Goal: Obtain resource: Download file/media

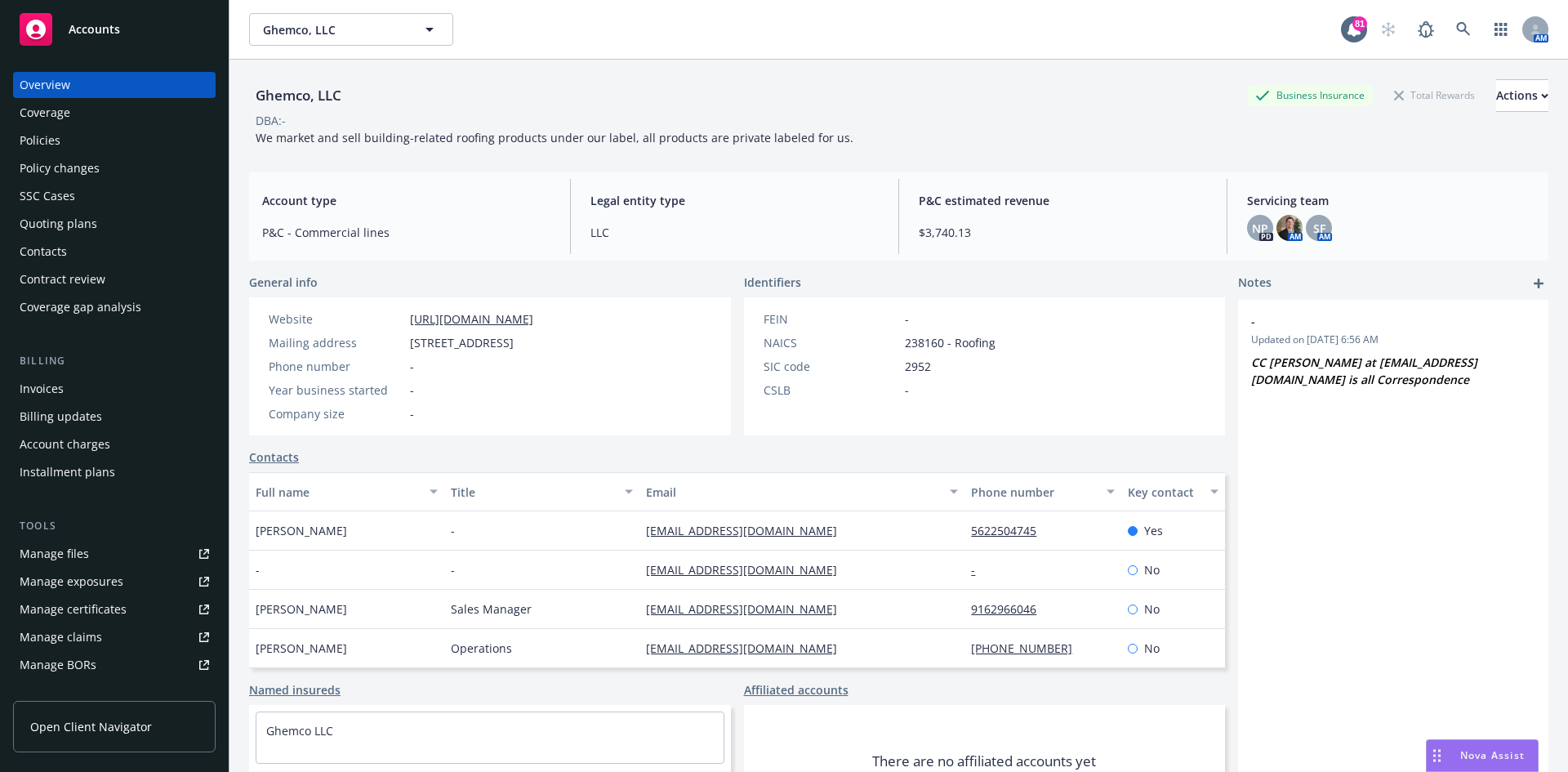
click at [55, 390] on div "Invoices" at bounding box center [41, 389] width 44 height 26
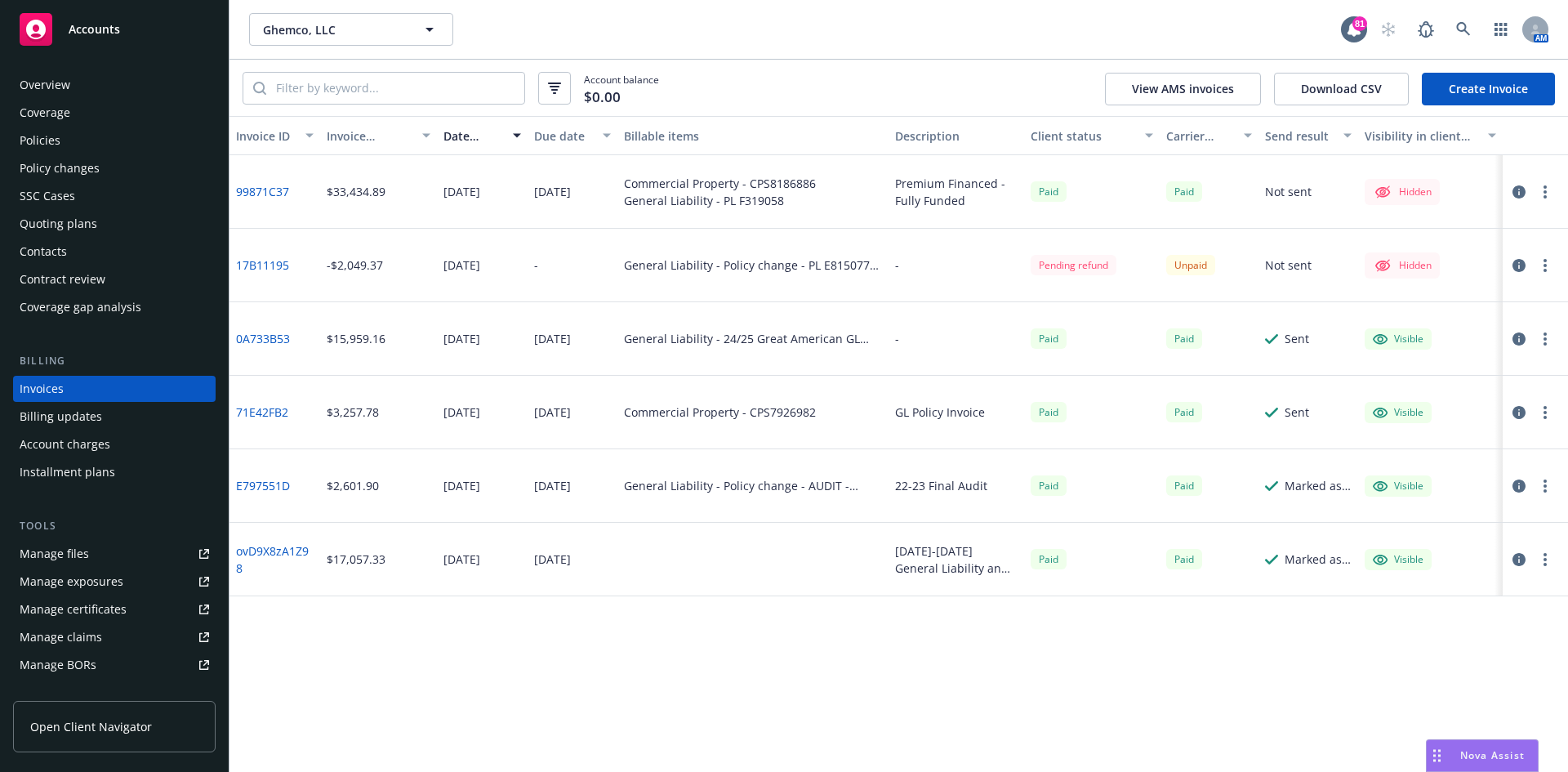
click at [266, 267] on link "17B11195" at bounding box center [263, 265] width 53 height 17
click at [1461, 27] on icon at bounding box center [1463, 29] width 15 height 15
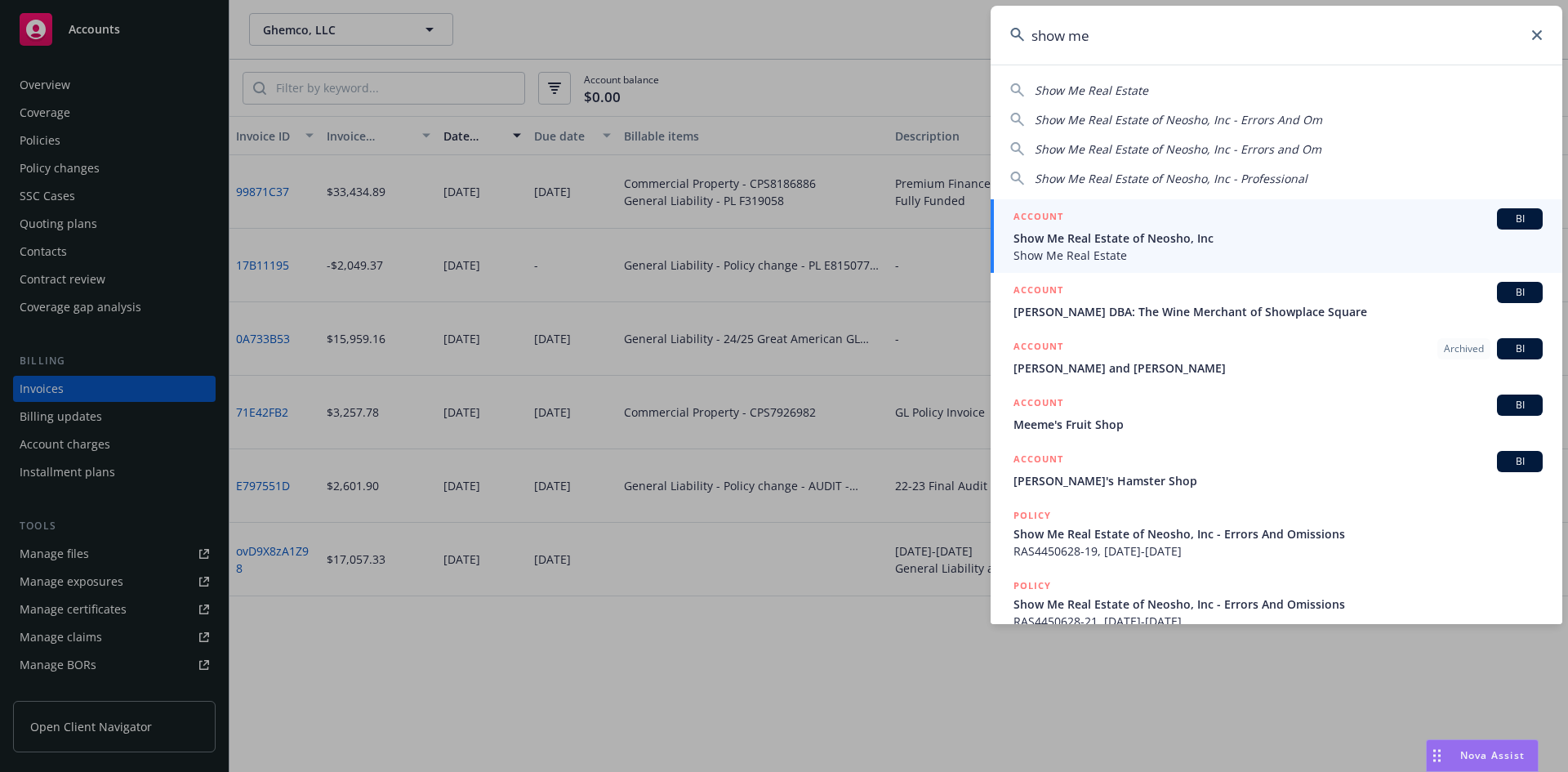
type input "show me"
click at [1060, 212] on h5 "ACCOUNT" at bounding box center [1038, 217] width 50 height 20
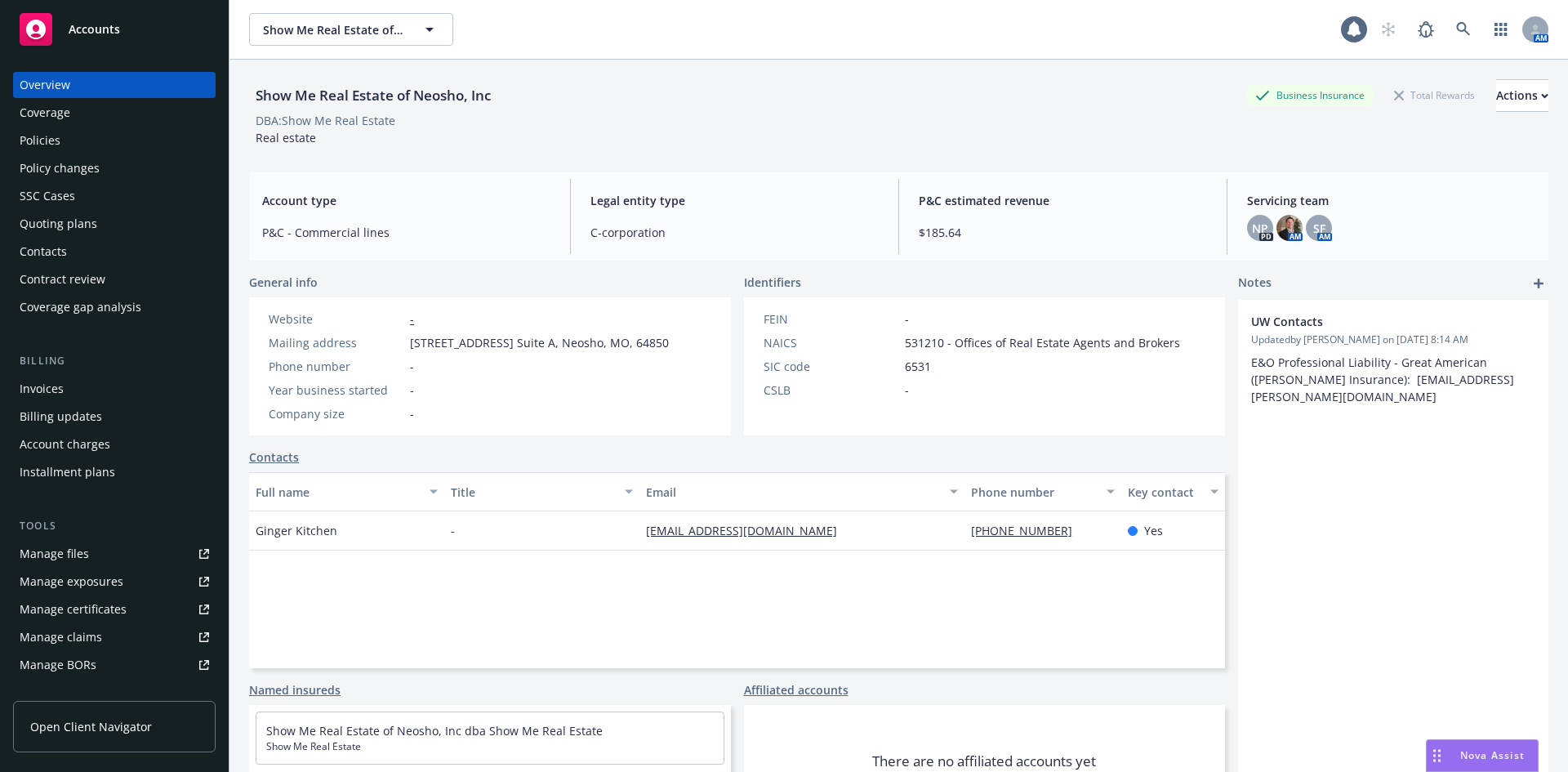
click at [44, 142] on div "Policies" at bounding box center [40, 141] width 41 height 26
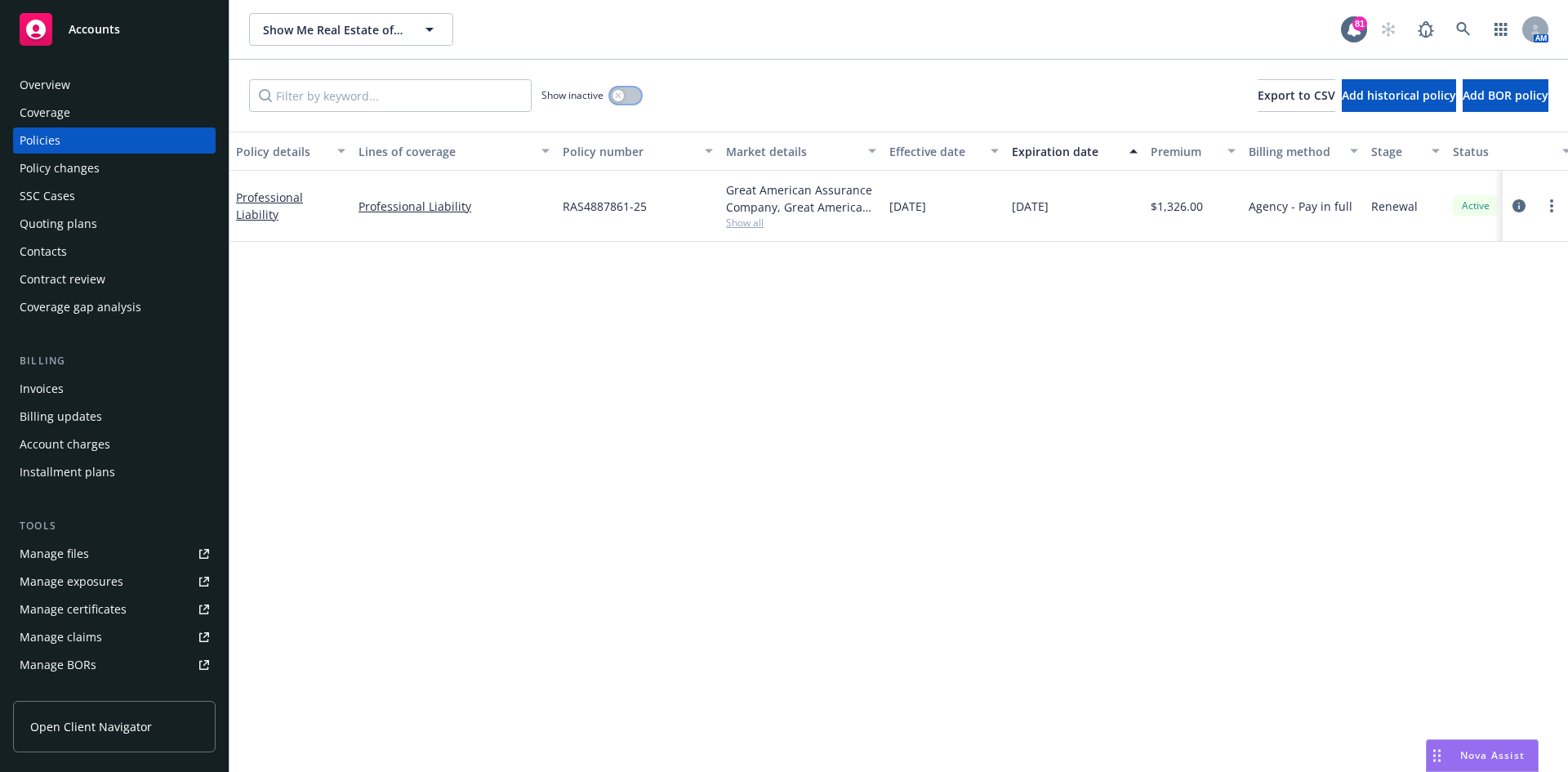
click at [619, 93] on icon "button" at bounding box center [618, 96] width 7 height 7
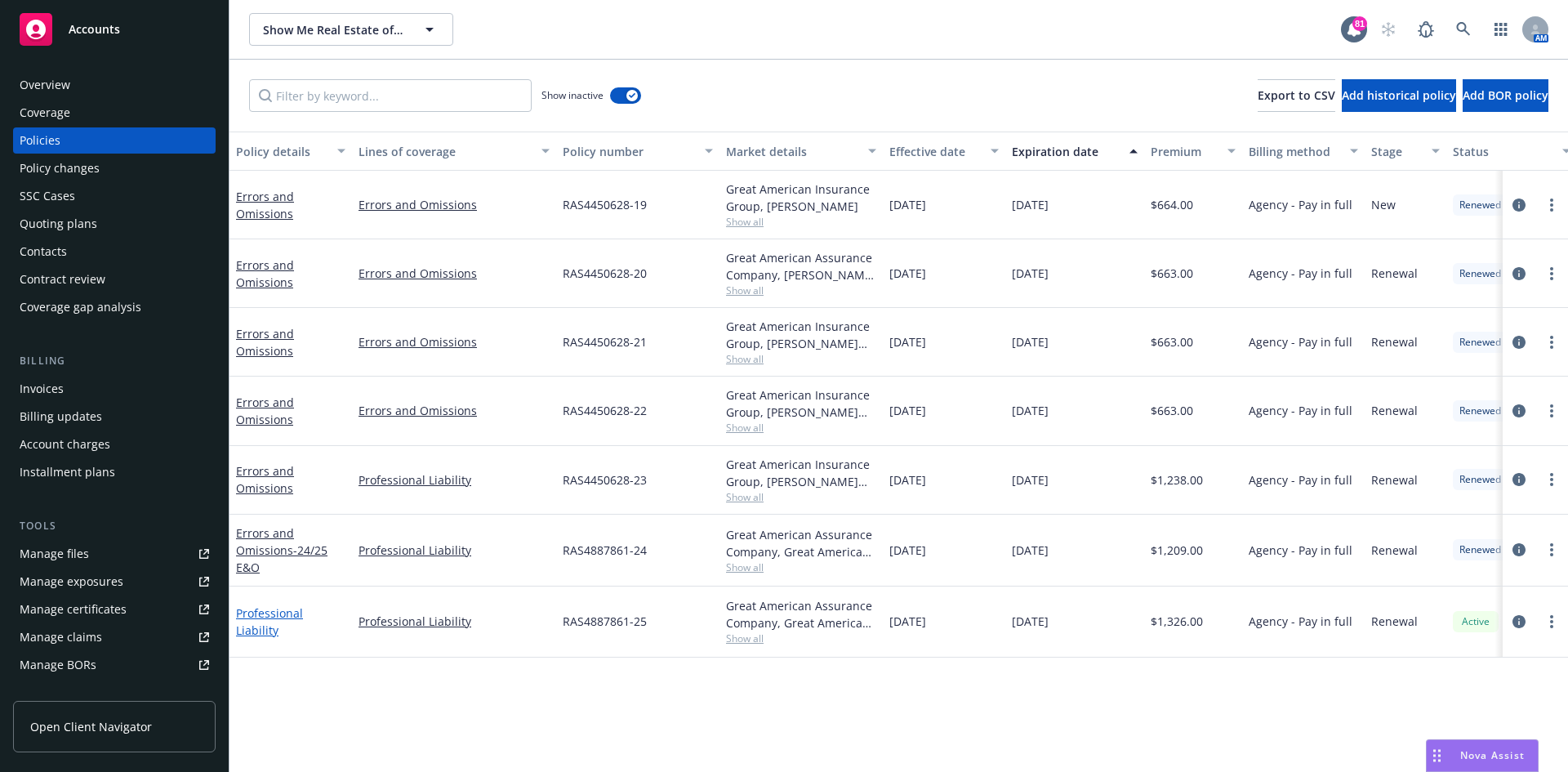
click at [278, 623] on link "Professional Liability" at bounding box center [270, 622] width 67 height 33
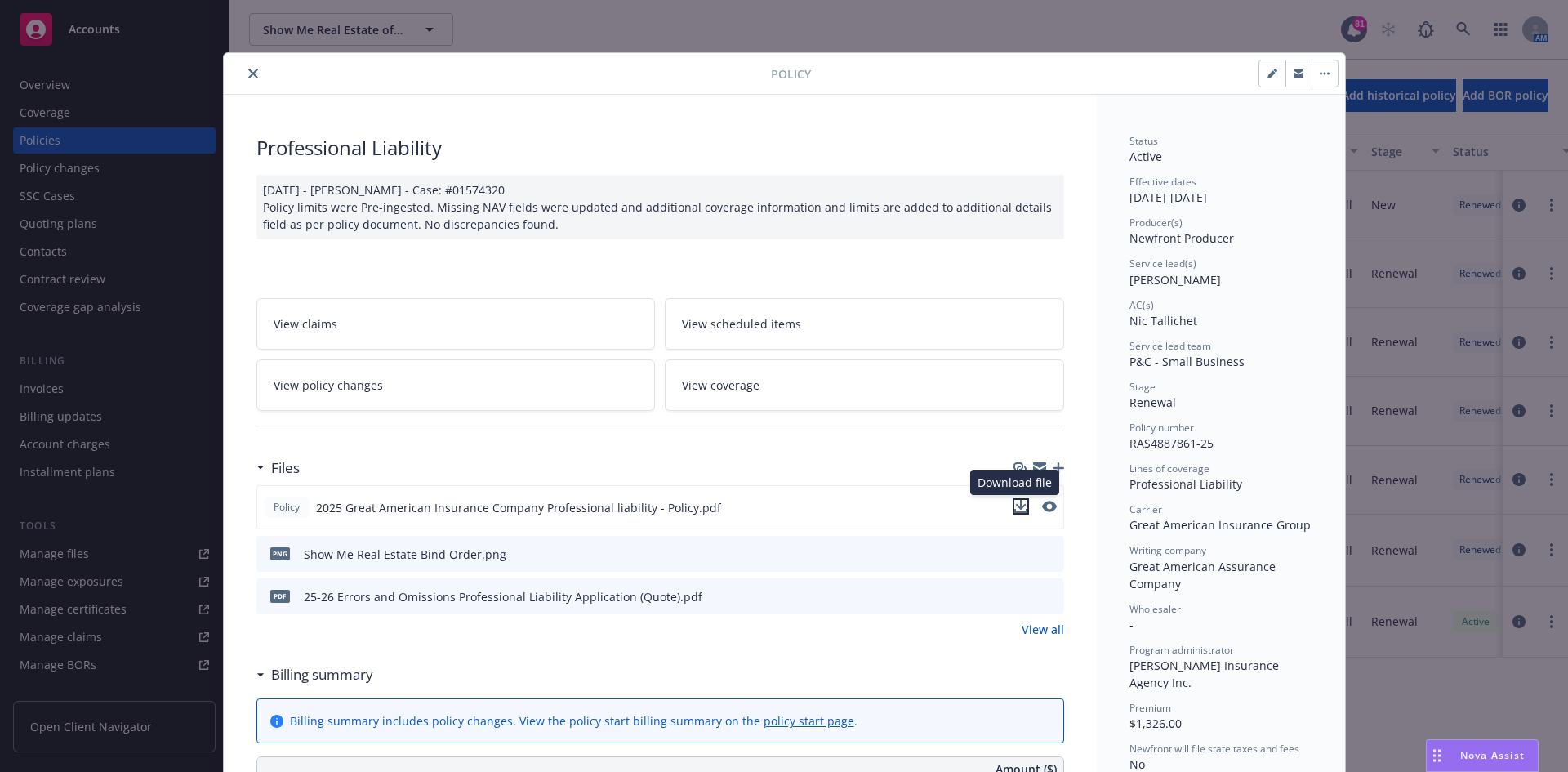
click at [1015, 505] on icon "download file" at bounding box center [1020, 505] width 10 height 9
click at [248, 71] on icon "close" at bounding box center [253, 73] width 9 height 9
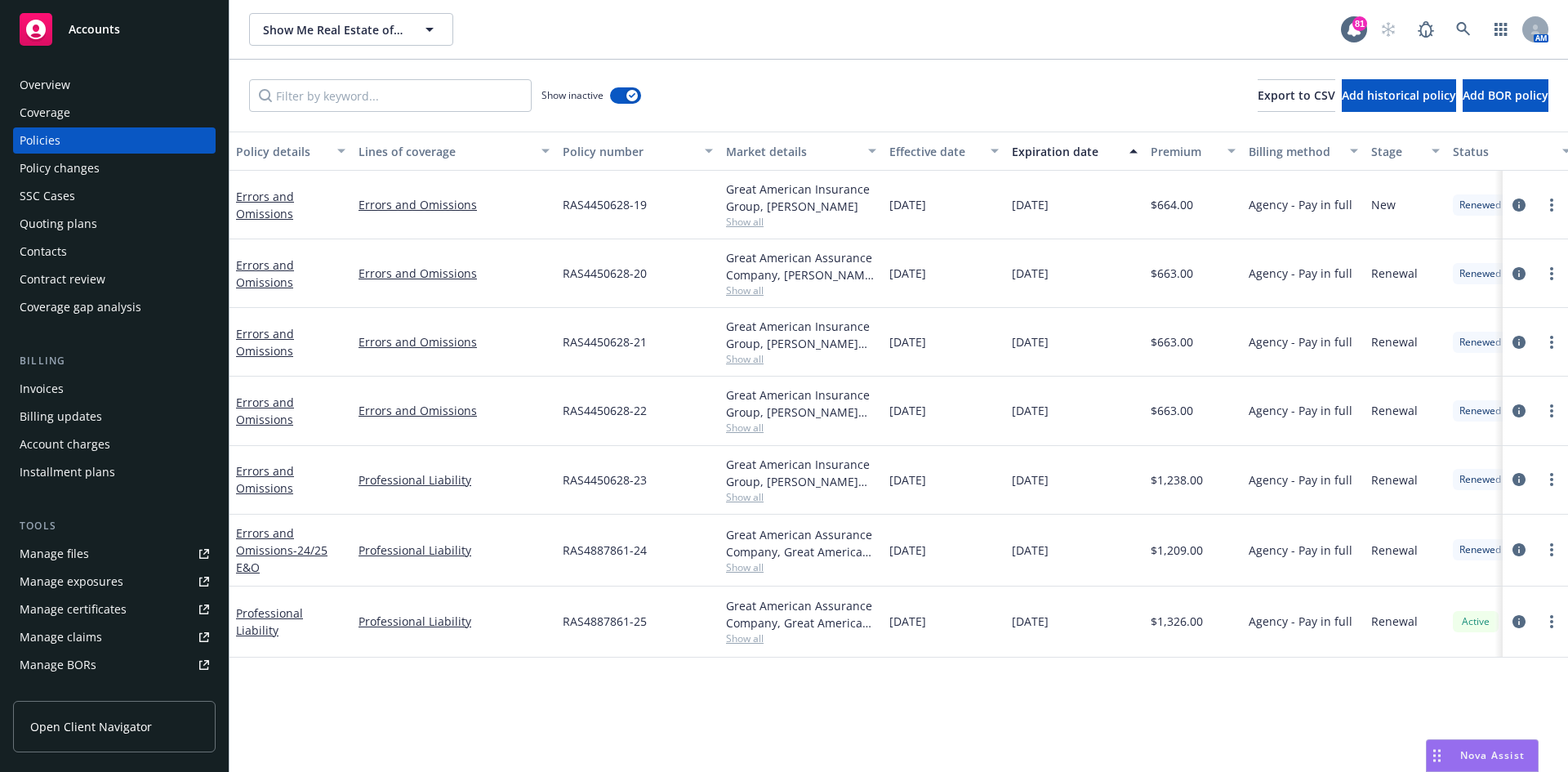
click at [65, 95] on div "Overview" at bounding box center [45, 85] width 51 height 26
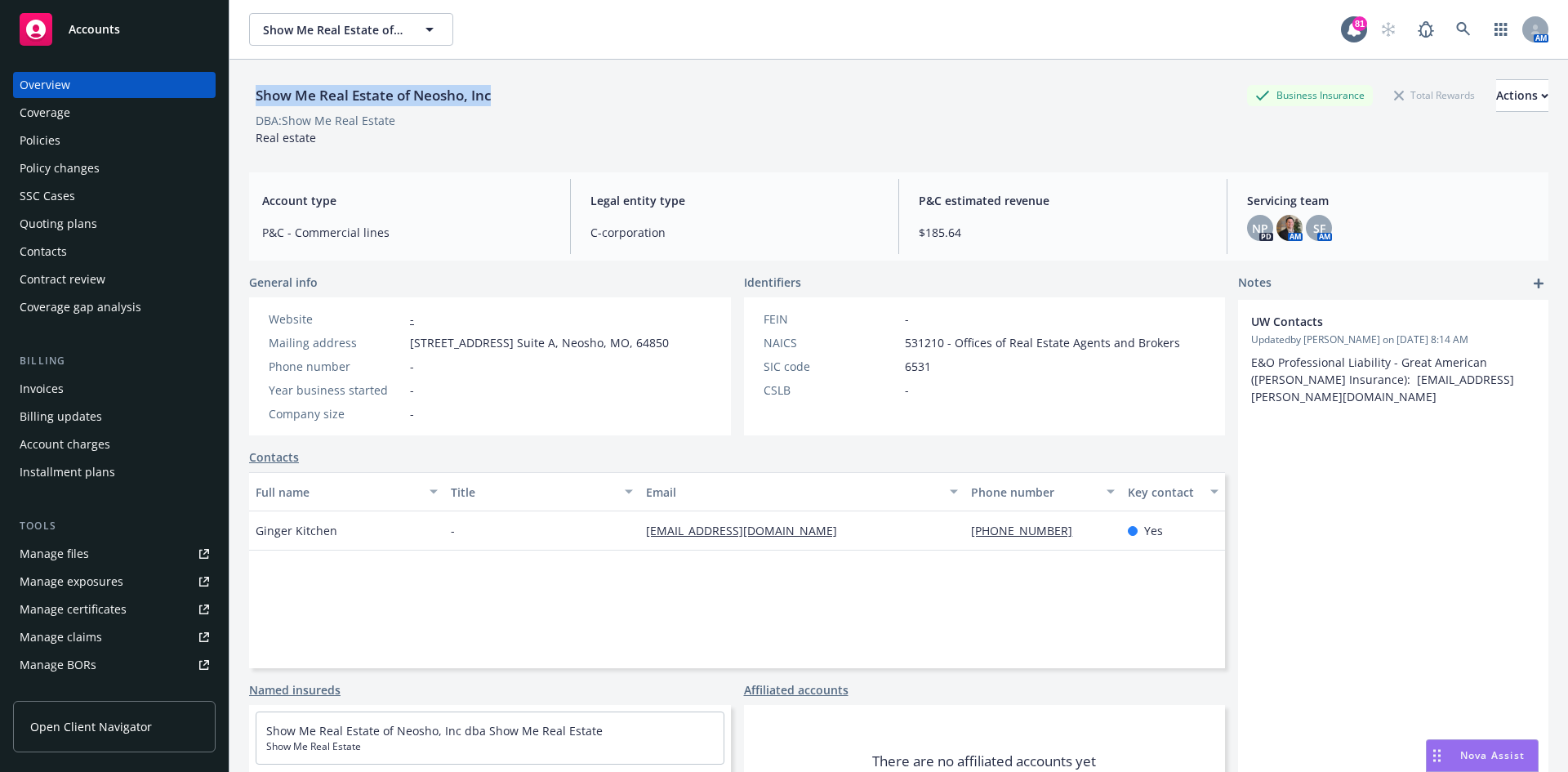
drag, startPoint x: 499, startPoint y: 95, endPoint x: 249, endPoint y: 103, distance: 250.1
click at [249, 103] on div "Show Me Real Estate of Neosho, Inc Business Insurance Total Rewards Actions" at bounding box center [899, 96] width 1300 height 33
copy div "Show Me Real Estate of Neosho, Inc"
click at [605, 106] on div "Show Me Real Estate of Neosho, Inc Business Insurance Total Rewards Actions" at bounding box center [899, 96] width 1300 height 33
click at [1453, 21] on link at bounding box center [1464, 29] width 33 height 33
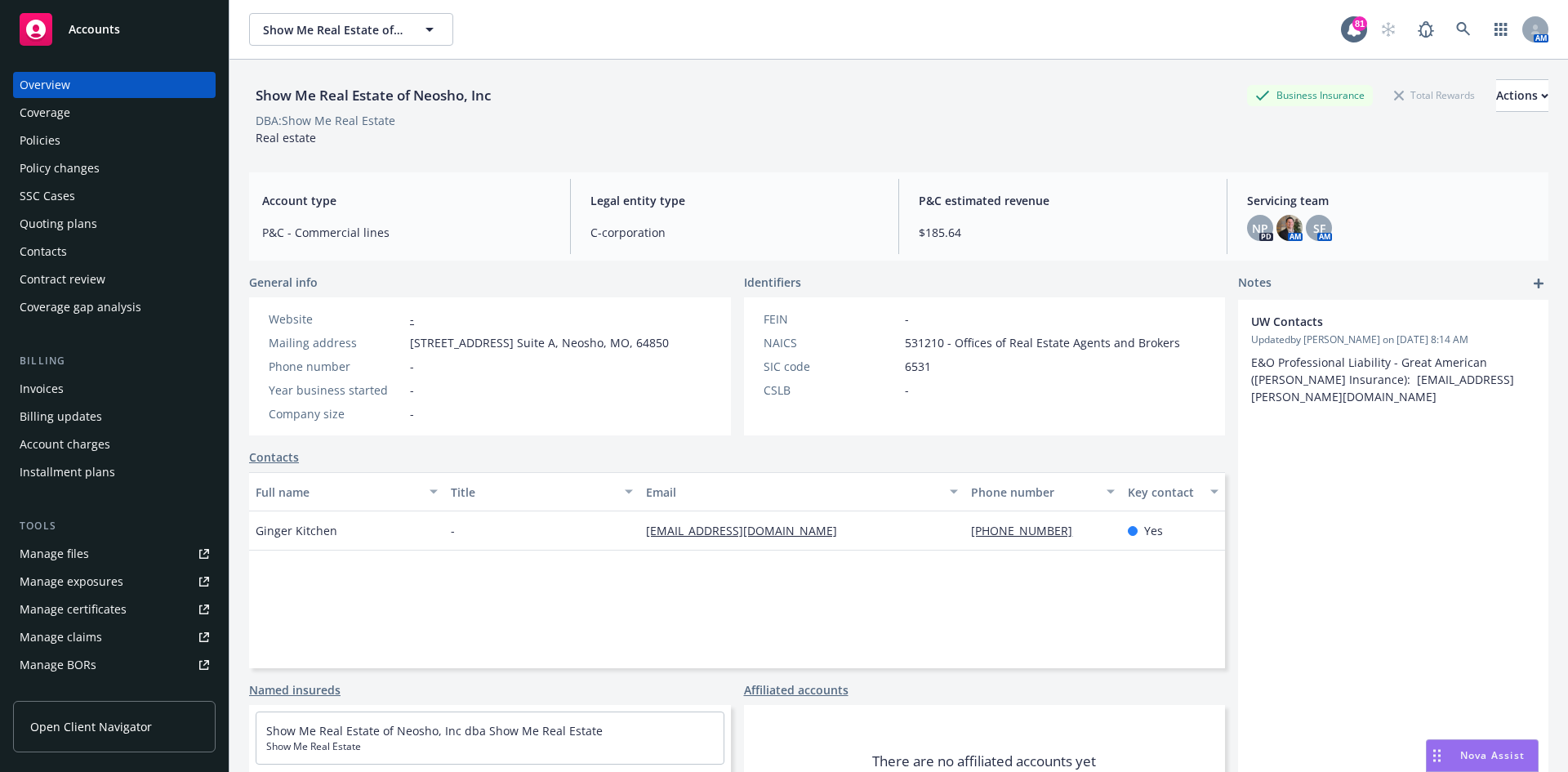
click at [35, 139] on div "Policies" at bounding box center [40, 141] width 41 height 26
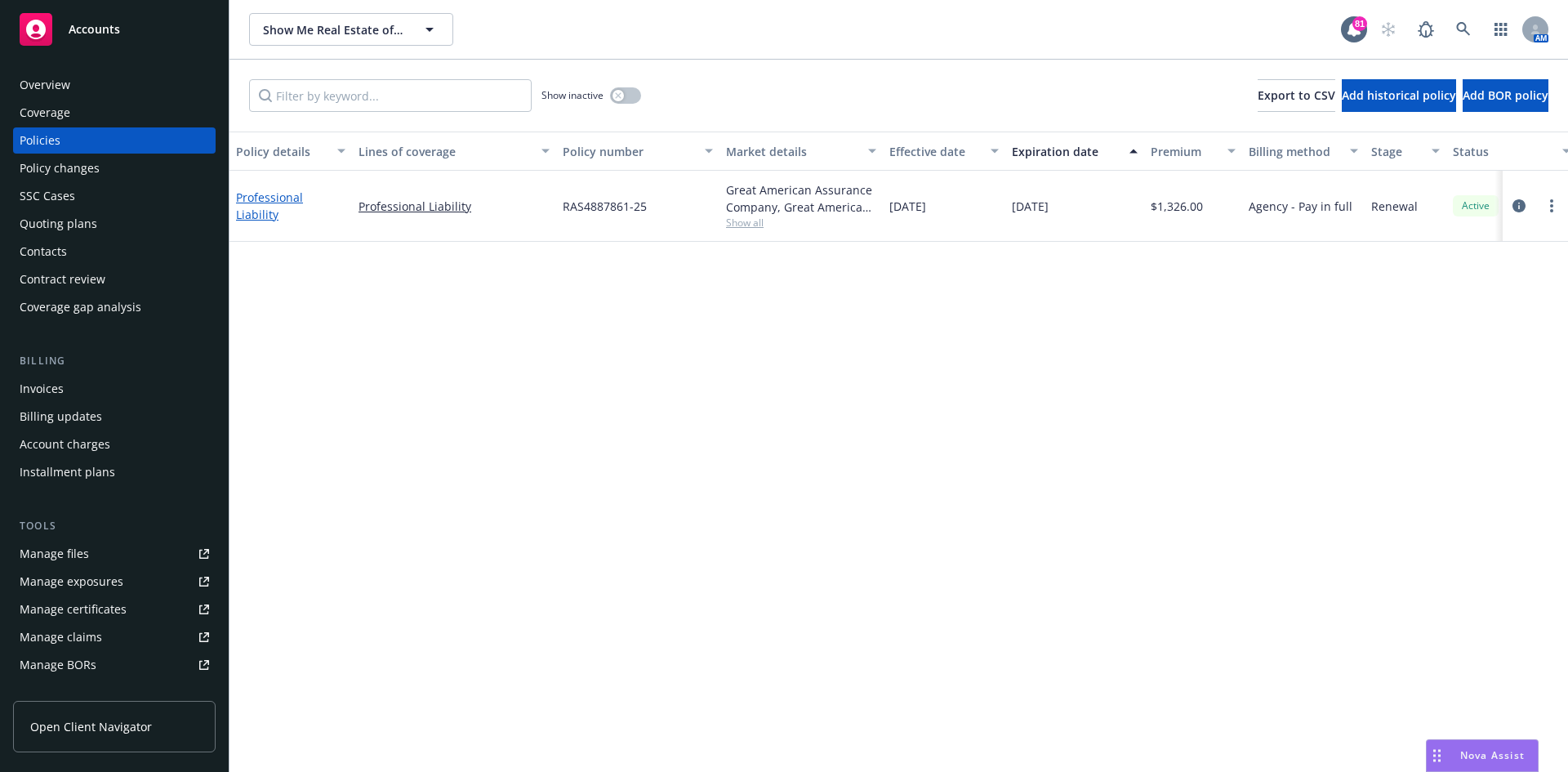
click at [303, 205] on link "Professional Liability" at bounding box center [270, 206] width 67 height 33
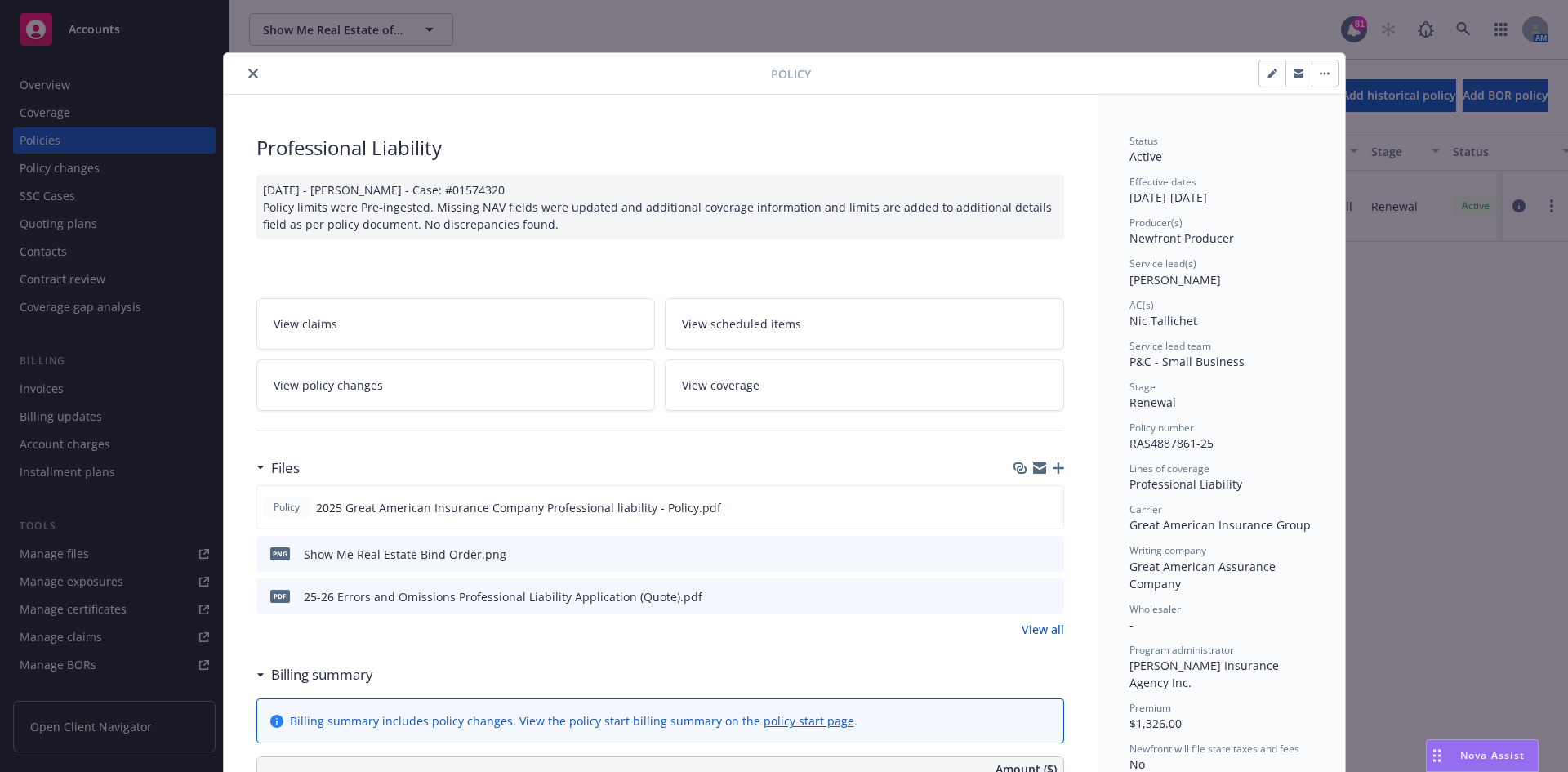
scroll to position [49, 0]
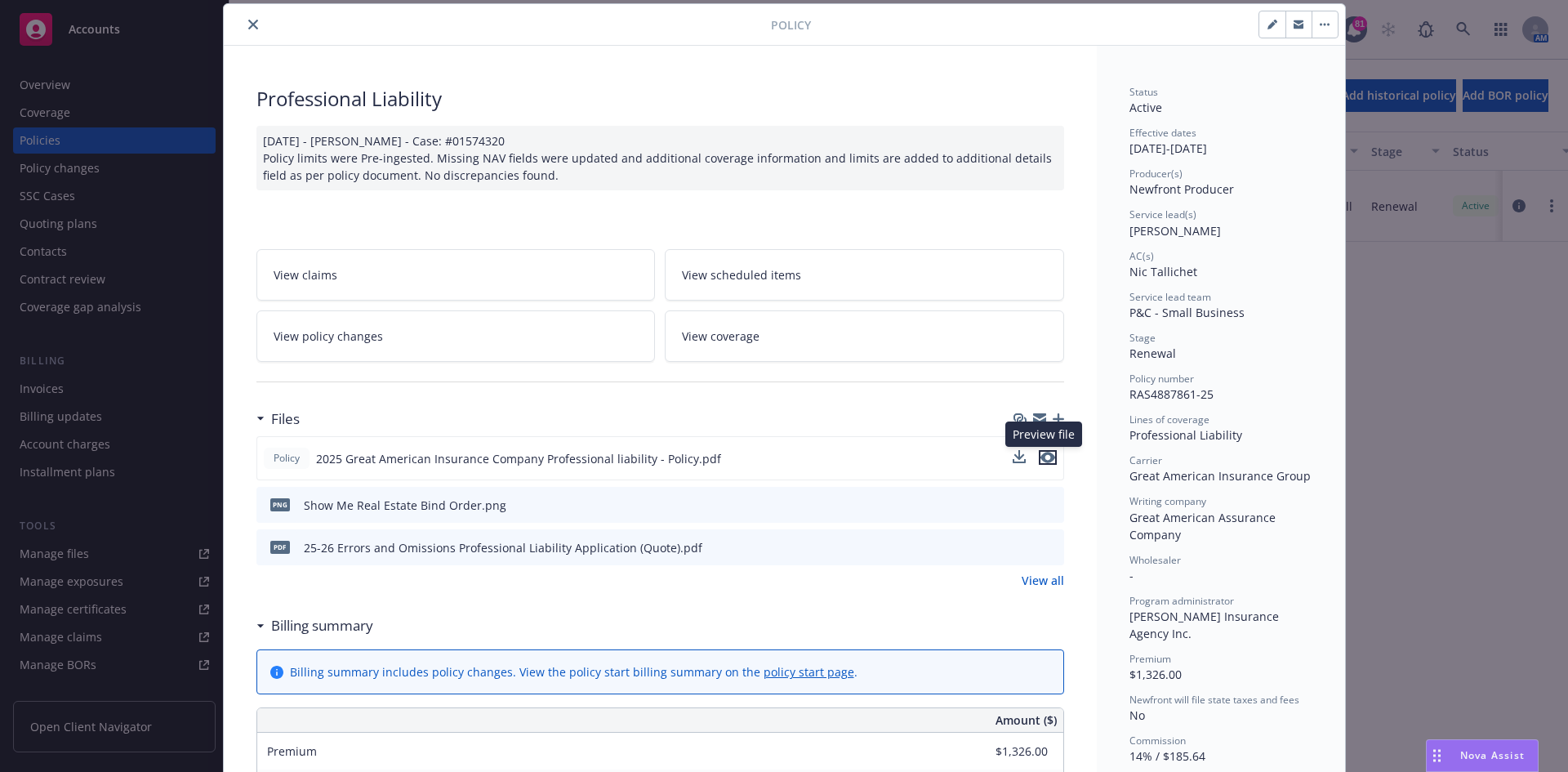
click at [1041, 455] on icon "preview file" at bounding box center [1047, 457] width 15 height 11
click at [1041, 504] on icon "preview file" at bounding box center [1048, 504] width 15 height 11
click at [1046, 542] on icon "preview file" at bounding box center [1048, 546] width 15 height 11
click at [248, 20] on icon "close" at bounding box center [253, 24] width 9 height 9
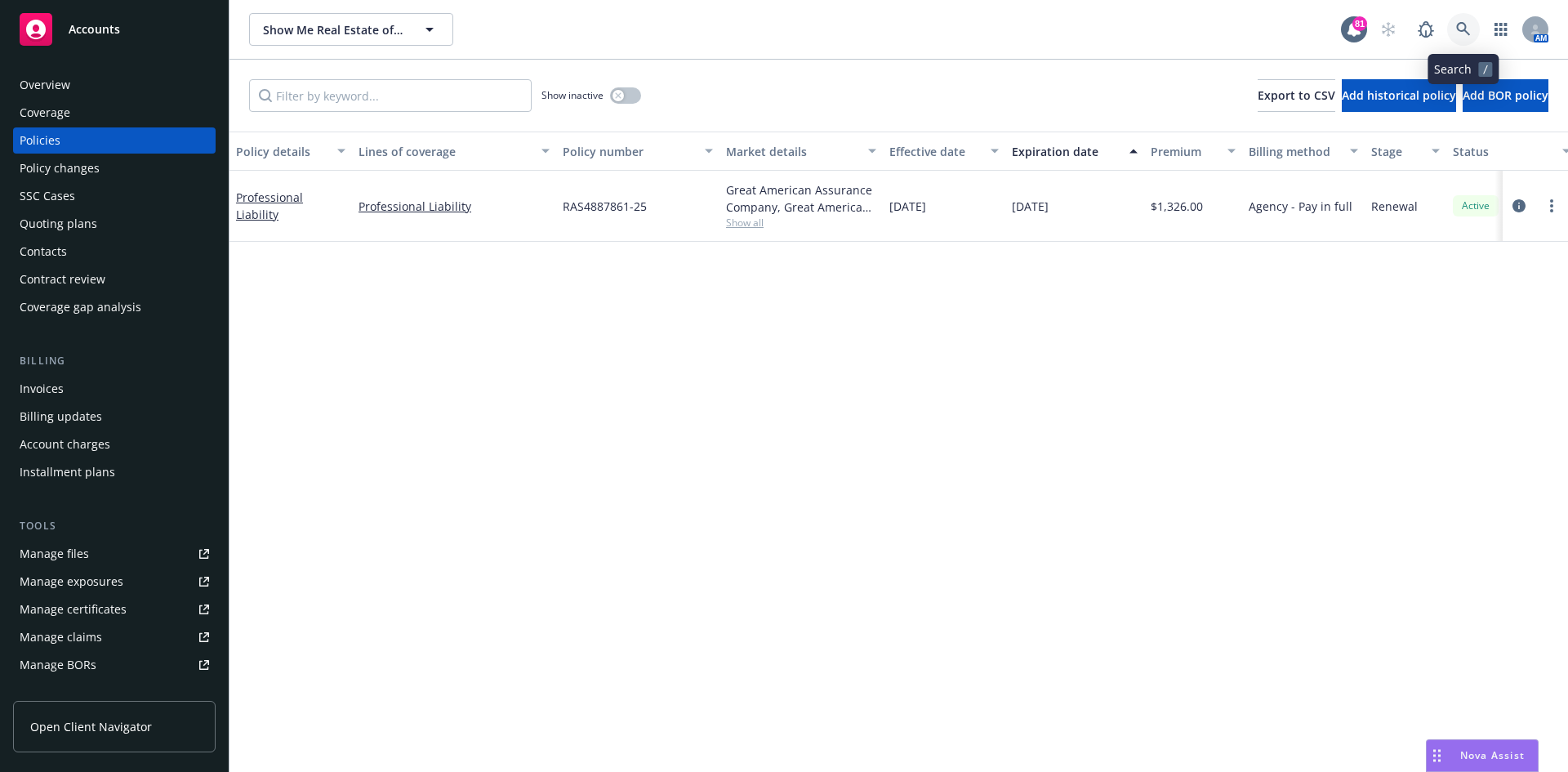
click at [1466, 23] on icon at bounding box center [1463, 29] width 15 height 15
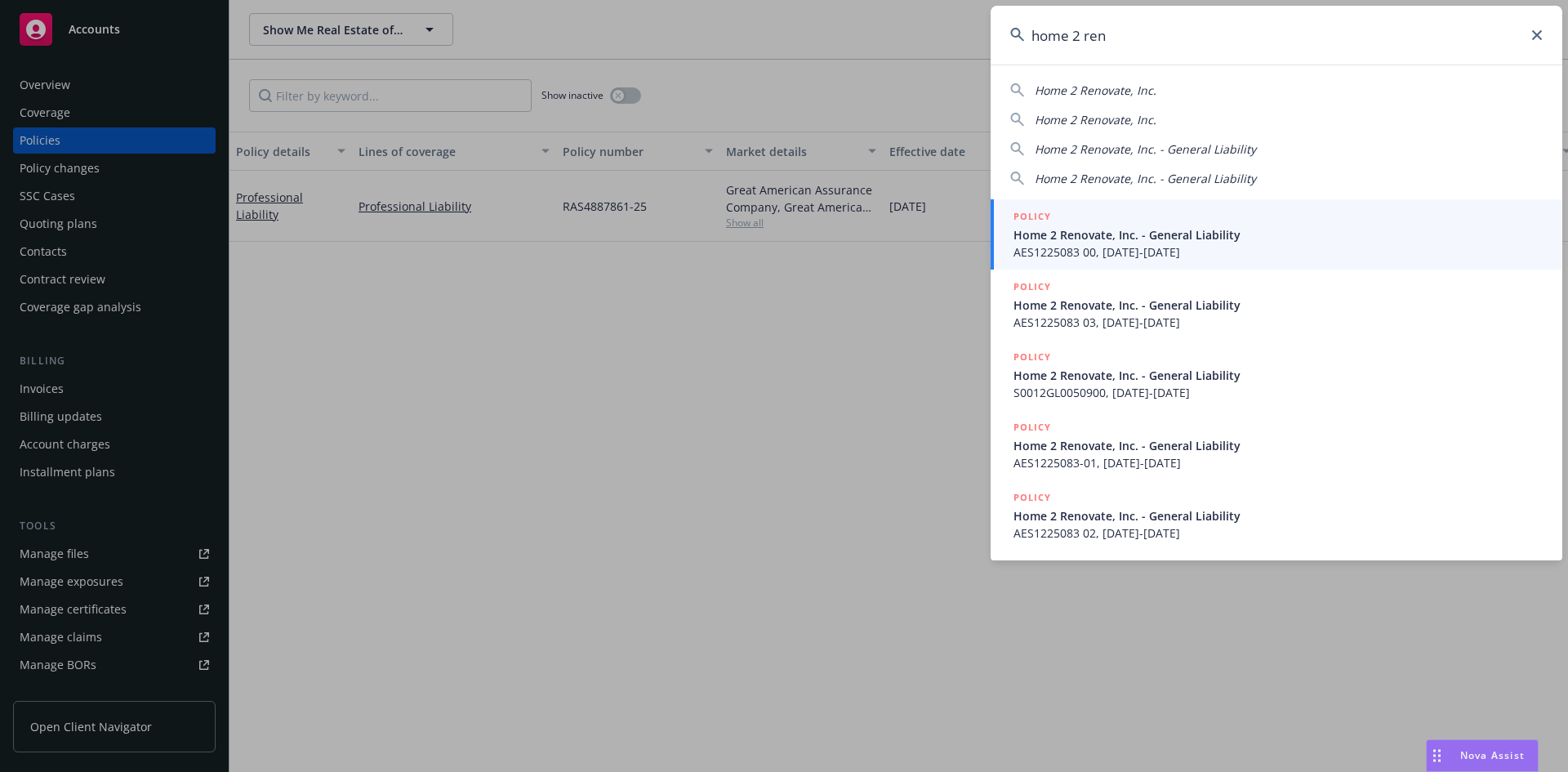
type input "home 2 ren"
click at [1040, 210] on h5 "POLICY" at bounding box center [1032, 216] width 38 height 16
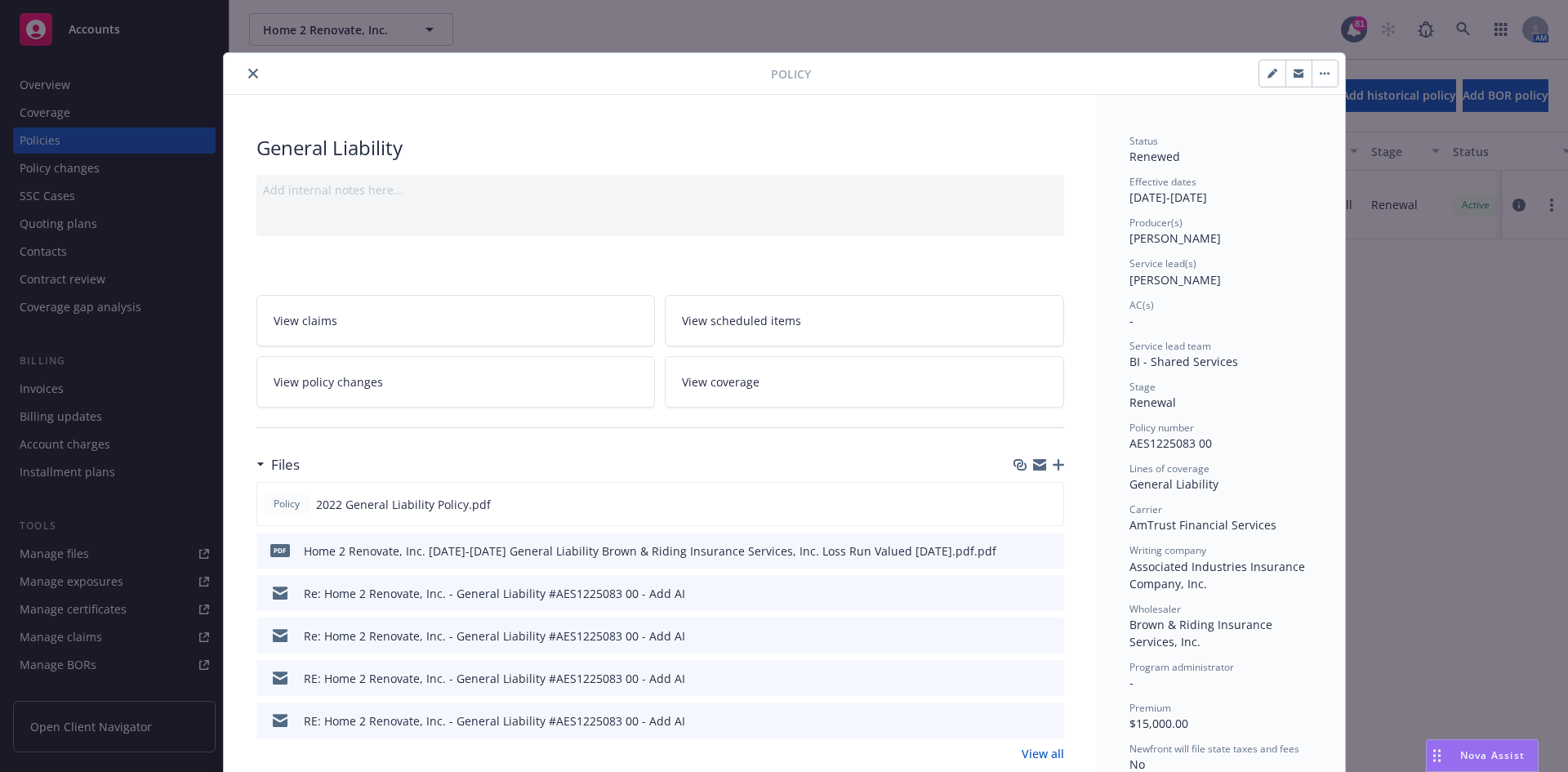
click at [251, 71] on icon "close" at bounding box center [253, 73] width 9 height 9
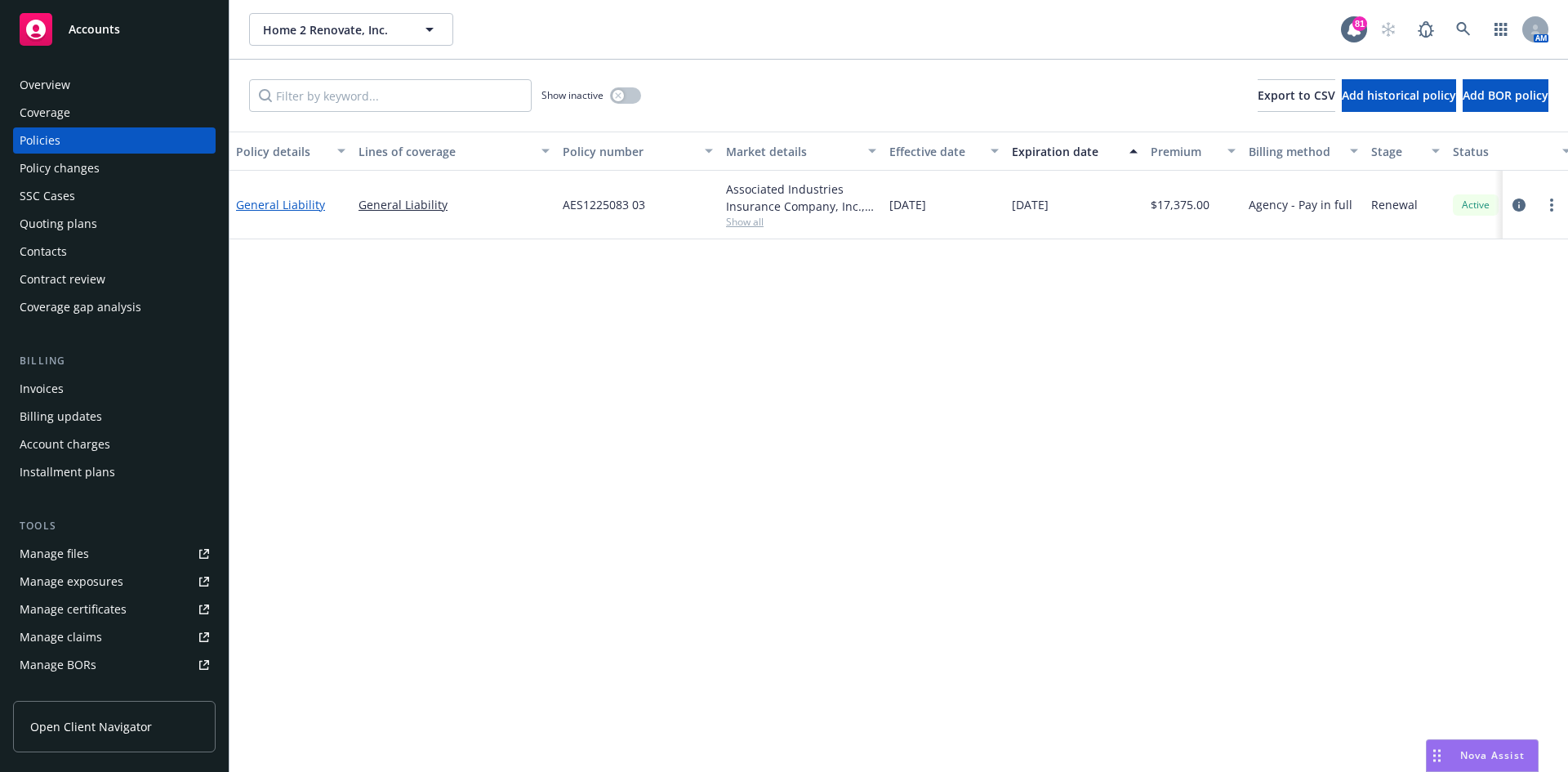
click at [292, 206] on link "General Liability" at bounding box center [280, 204] width 89 height 16
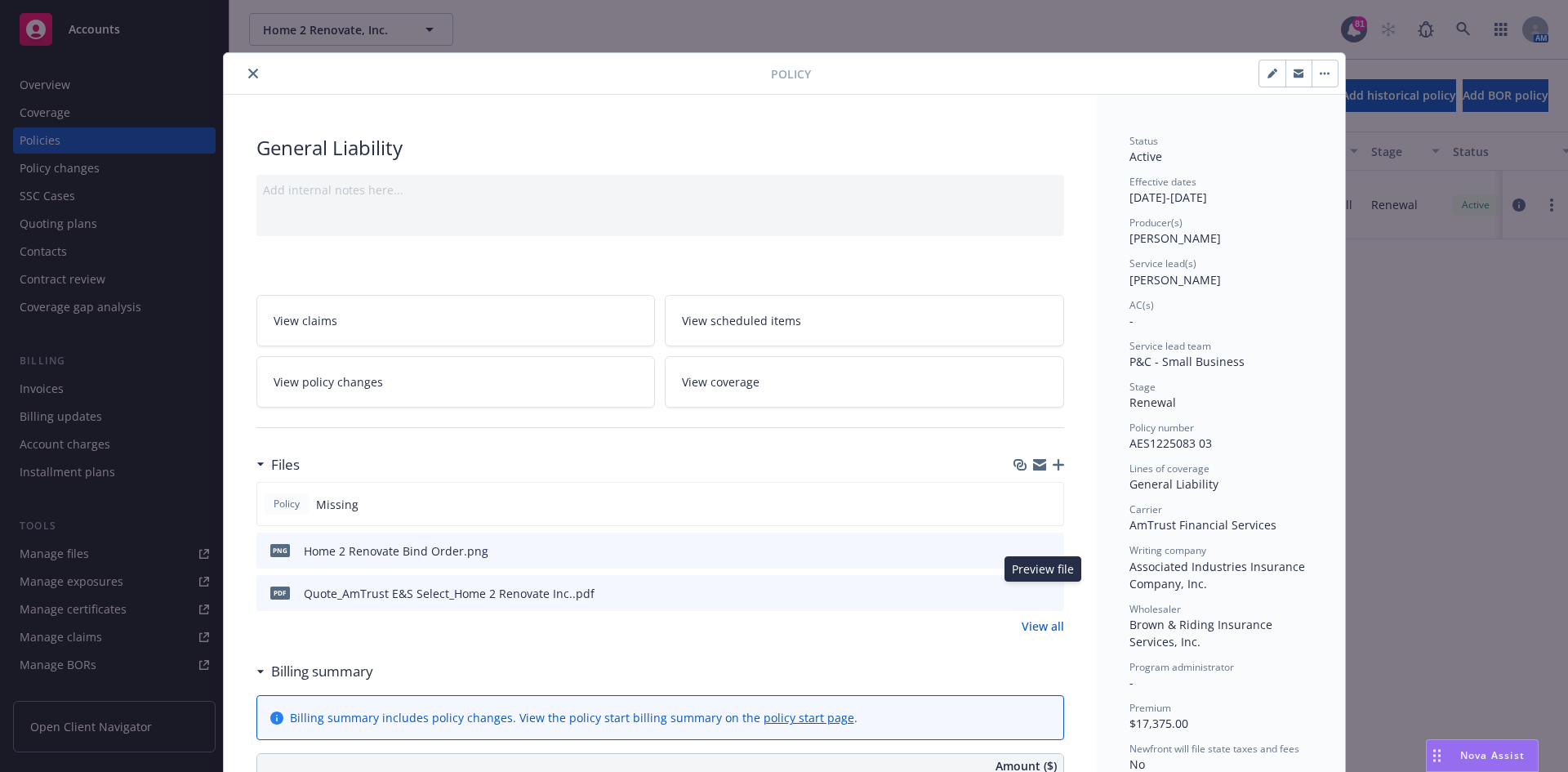
click at [1043, 591] on icon "preview file" at bounding box center [1048, 592] width 15 height 11
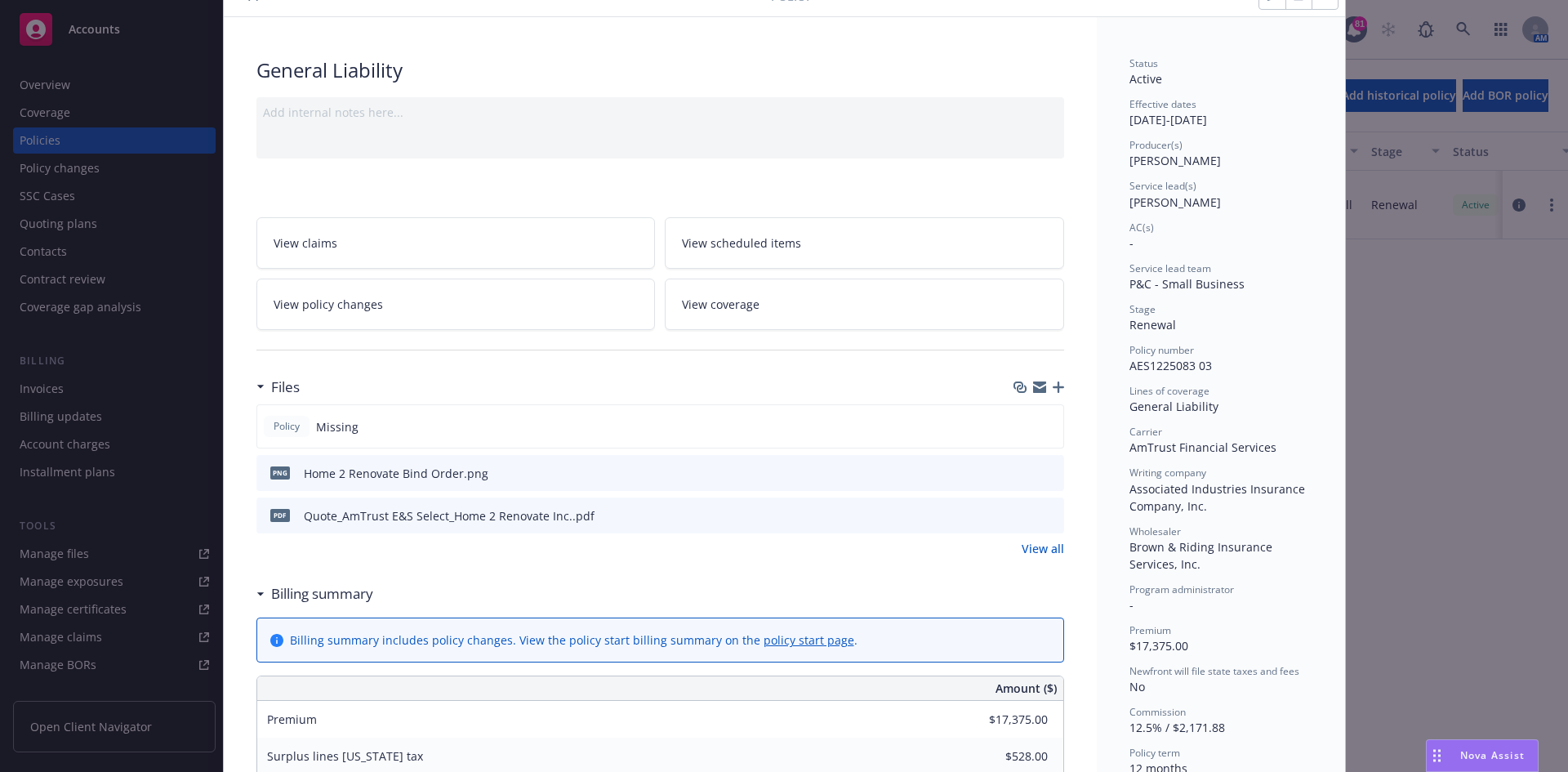
scroll to position [163, 0]
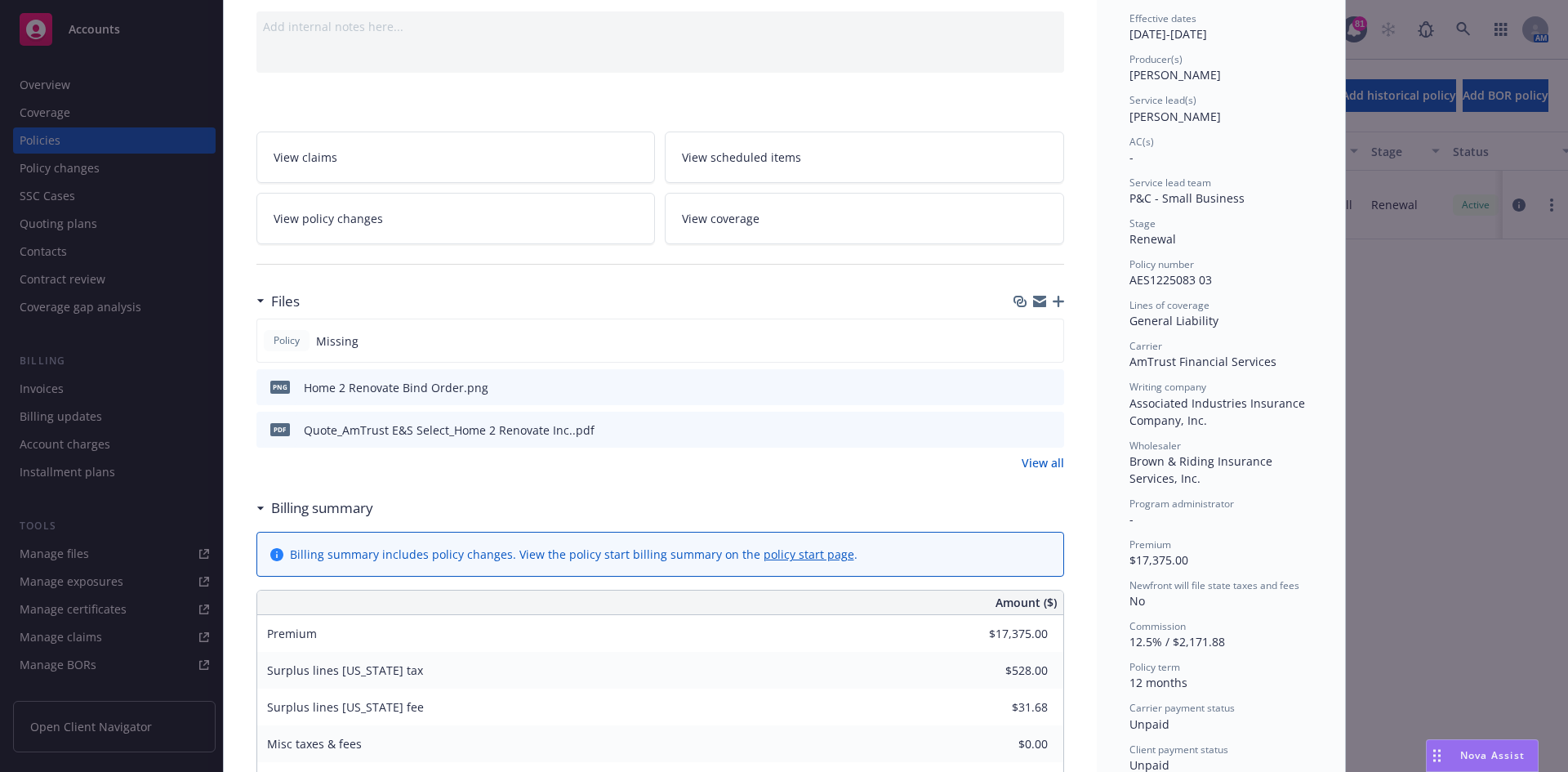
click at [1049, 465] on link "View all" at bounding box center [1043, 462] width 42 height 17
